Goal: Navigation & Orientation: Find specific page/section

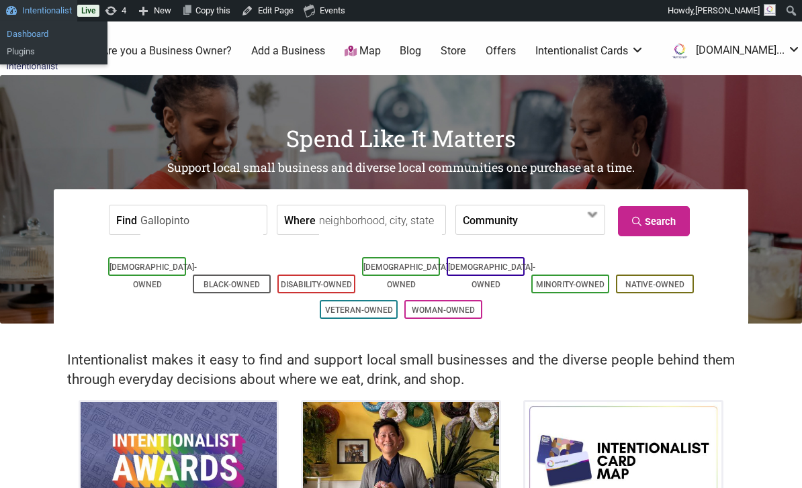
type input "Gallopinto"
click at [39, 36] on link "Dashboard" at bounding box center [53, 34] width 107 height 17
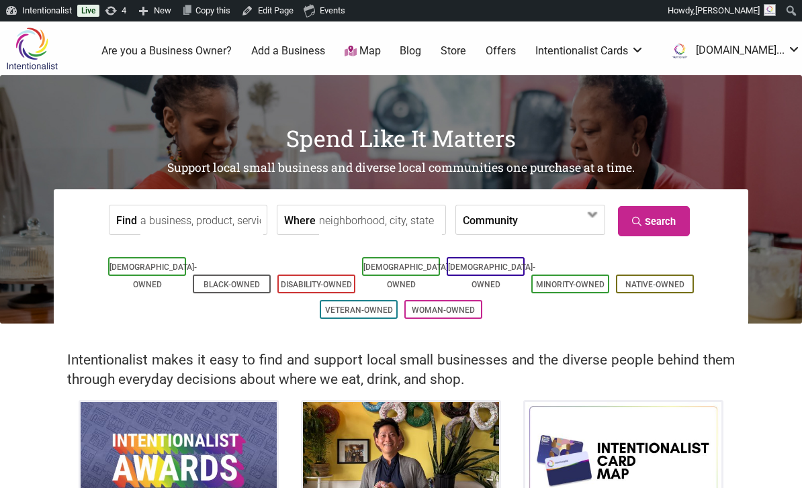
click at [207, 55] on link "Are you a Business Owner?" at bounding box center [166, 51] width 130 height 15
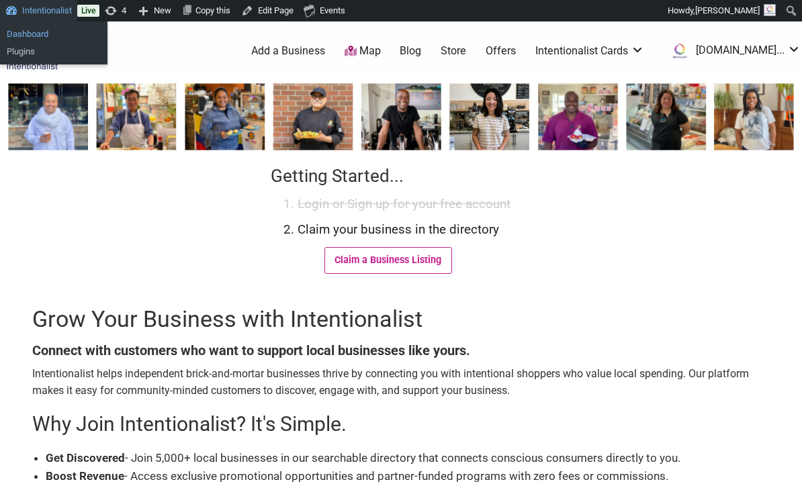
click at [32, 32] on link "Dashboard" at bounding box center [53, 34] width 107 height 17
